Goal: Complete application form

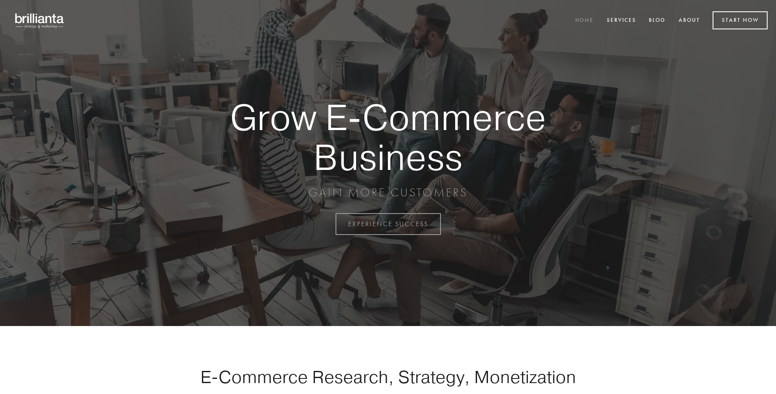
scroll to position [2202, 0]
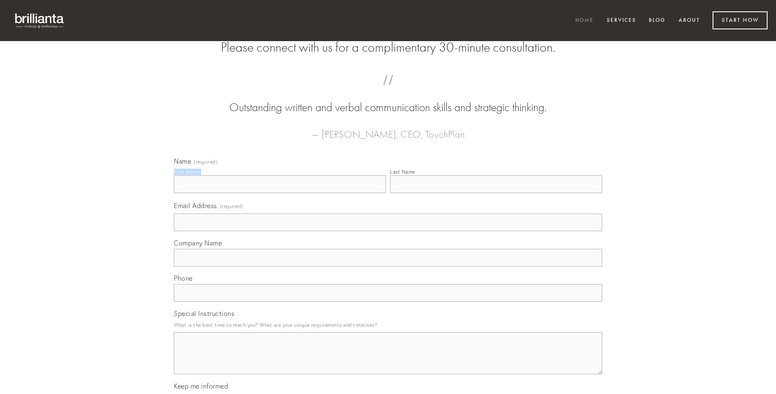
type input "[PERSON_NAME]"
click at [496, 193] on input "Last Name" at bounding box center [496, 185] width 212 height 18
type input "[PERSON_NAME]"
click at [388, 231] on input "Email Address (required)" at bounding box center [388, 223] width 428 height 18
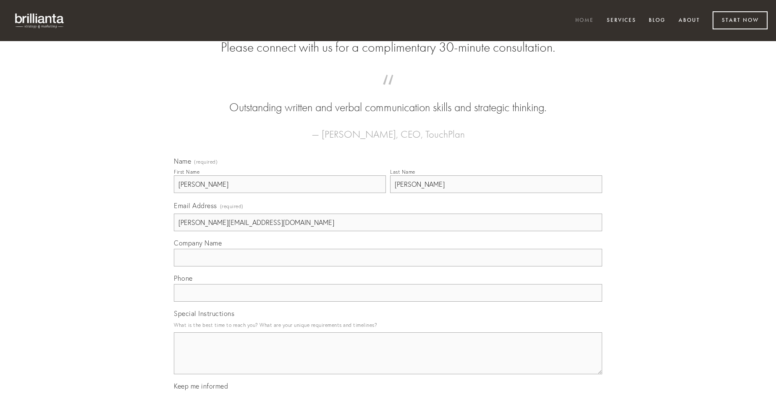
type input "[PERSON_NAME][EMAIL_ADDRESS][DOMAIN_NAME]"
click at [388, 267] on input "Company Name" at bounding box center [388, 258] width 428 height 18
type input "cedo"
click at [388, 302] on input "text" at bounding box center [388, 293] width 428 height 18
click at [388, 361] on textarea "Special Instructions" at bounding box center [388, 354] width 428 height 42
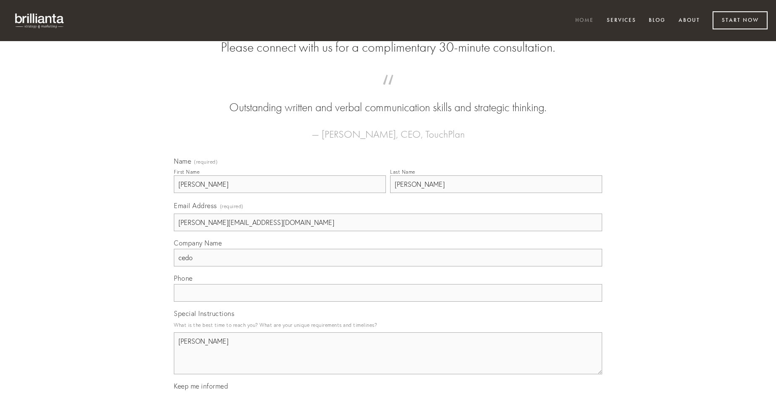
type textarea "[PERSON_NAME]"
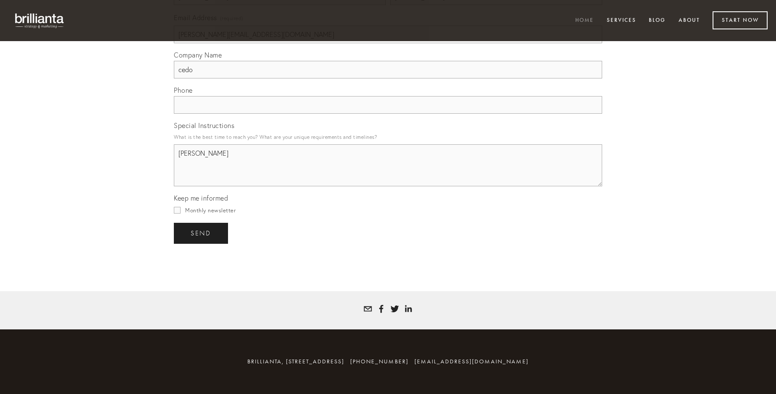
click at [202, 233] on span "send" at bounding box center [201, 234] width 21 height 8
